Goal: Task Accomplishment & Management: Manage account settings

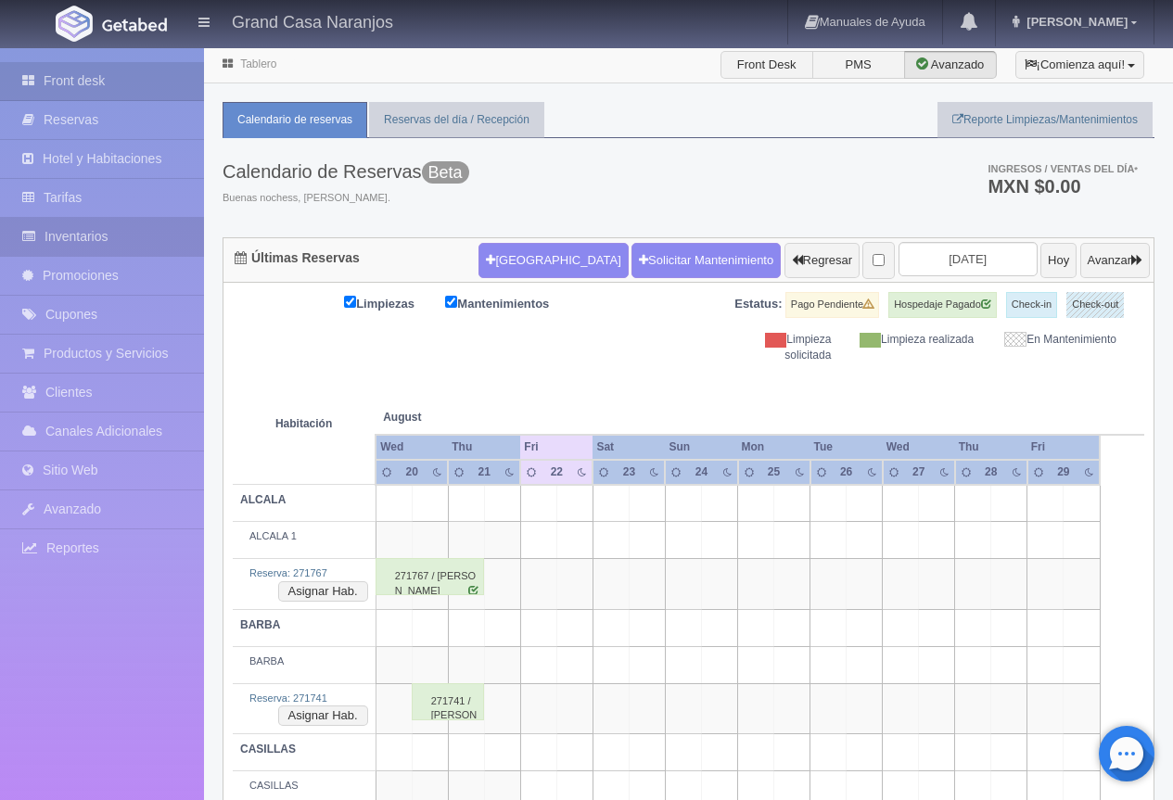
click at [88, 237] on link "Inventarios" at bounding box center [102, 237] width 204 height 38
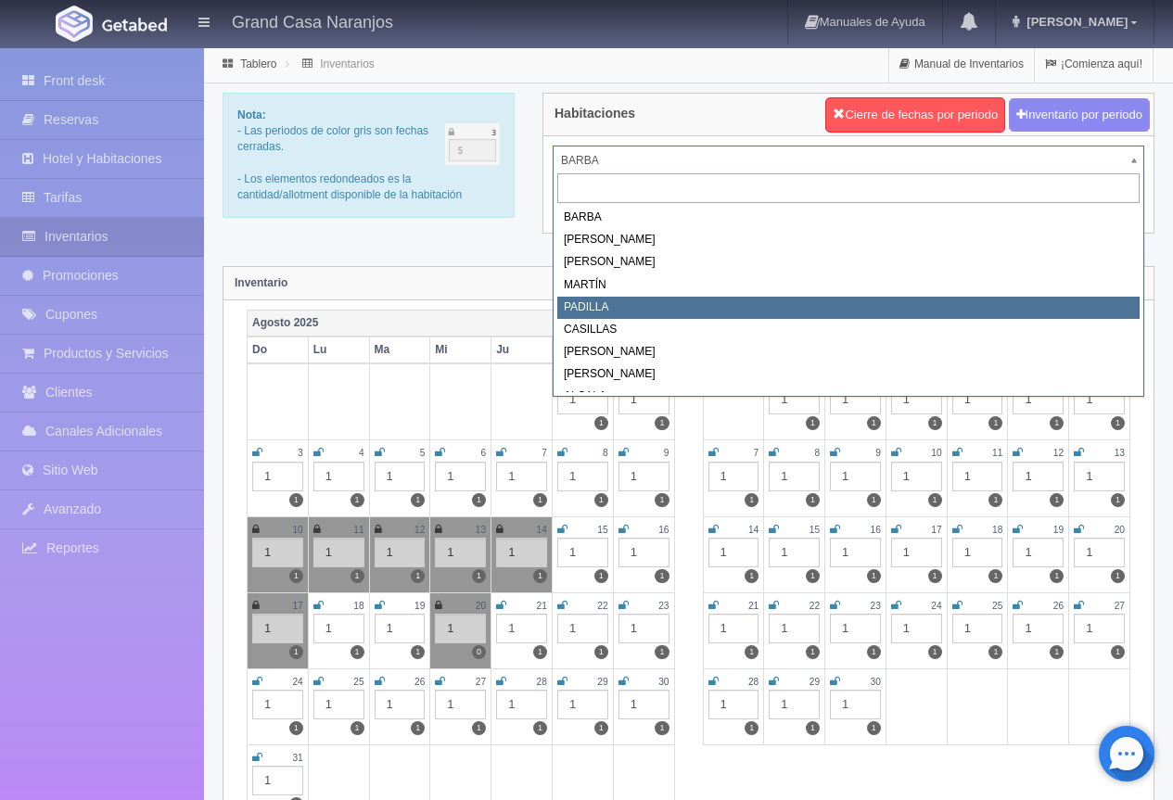
select select "2064"
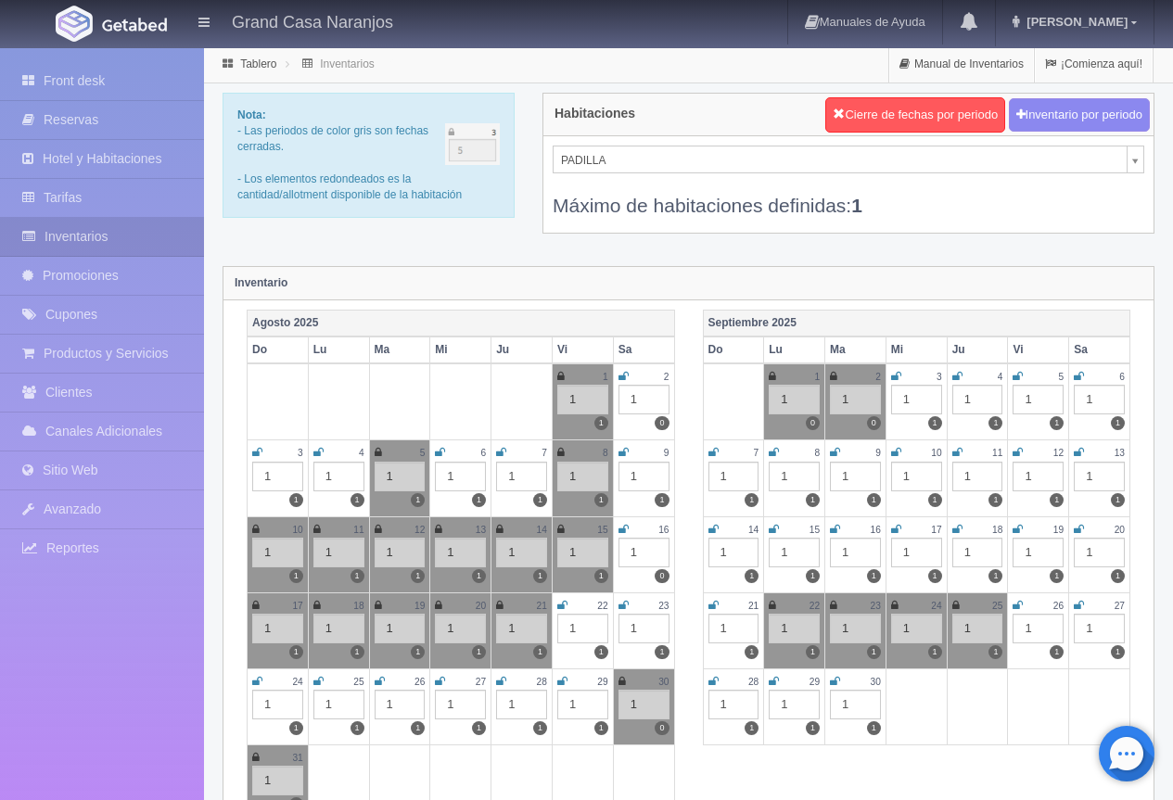
click at [776, 683] on icon at bounding box center [774, 681] width 10 height 11
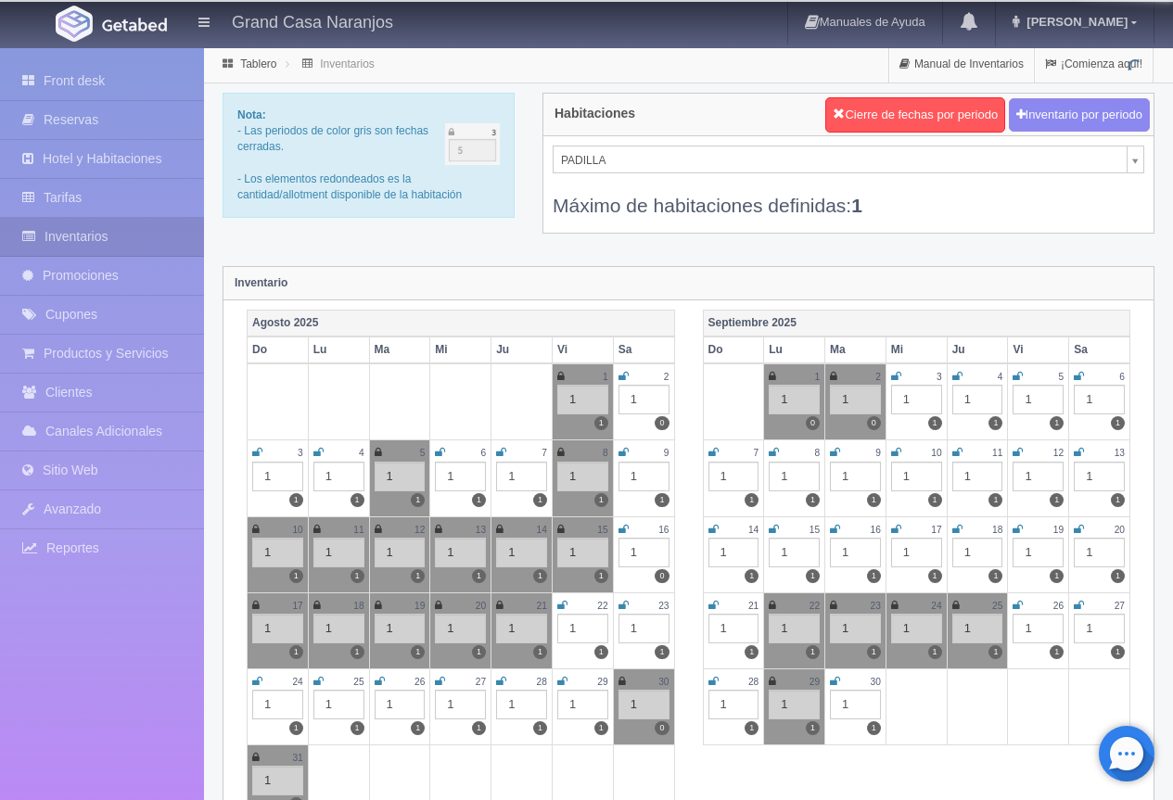
click at [839, 681] on icon at bounding box center [835, 681] width 10 height 11
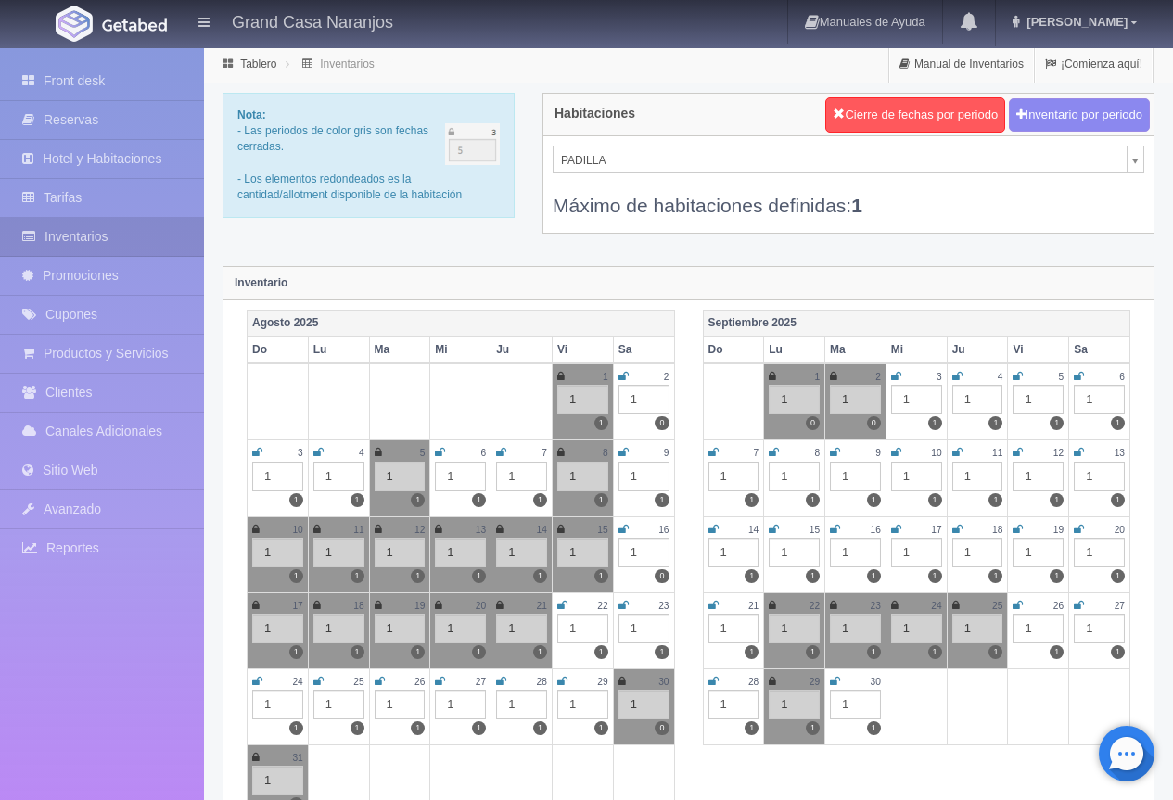
scroll to position [278, 0]
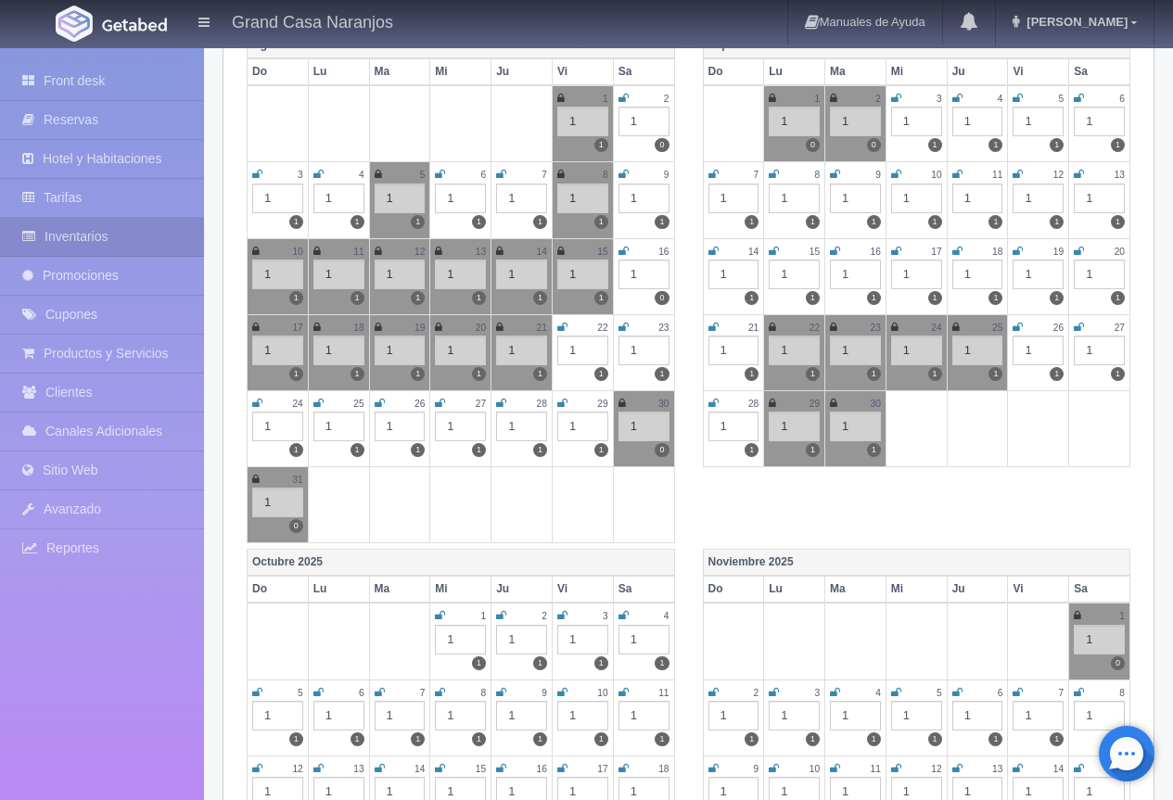
click at [442, 617] on icon at bounding box center [440, 615] width 10 height 11
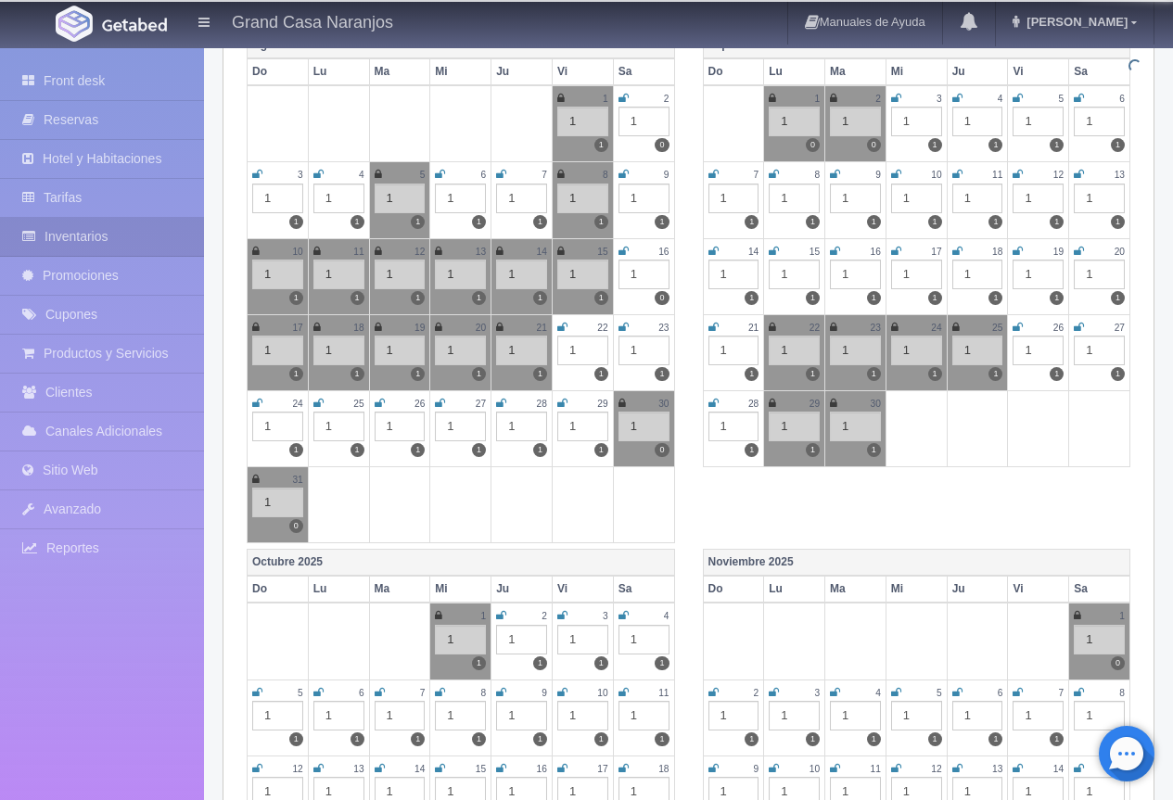
click at [500, 616] on icon at bounding box center [501, 615] width 10 height 11
